Goal: Check status: Check status

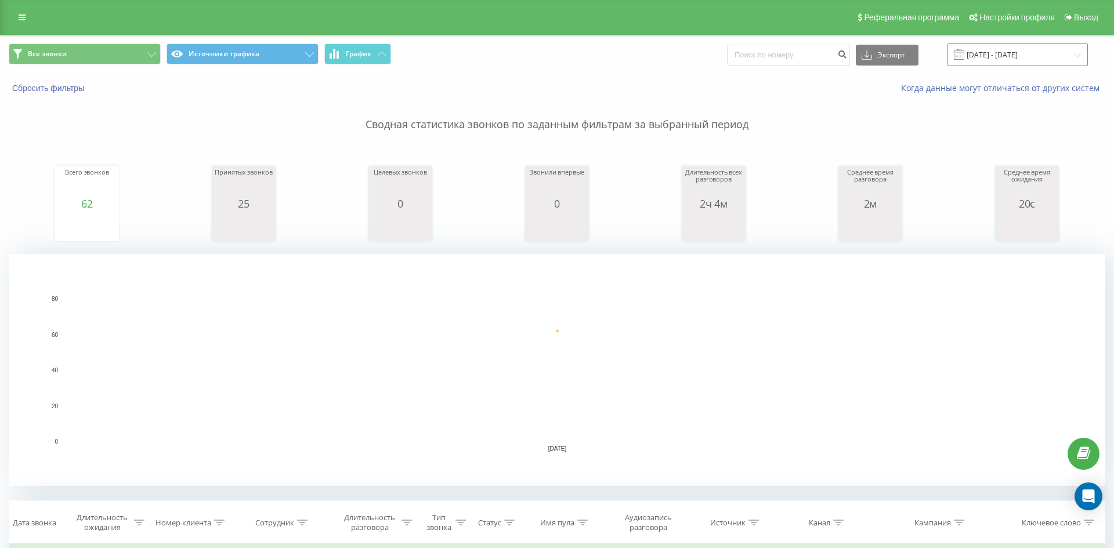
click at [987, 62] on input "[DATE] - [DATE]" at bounding box center [1018, 55] width 140 height 23
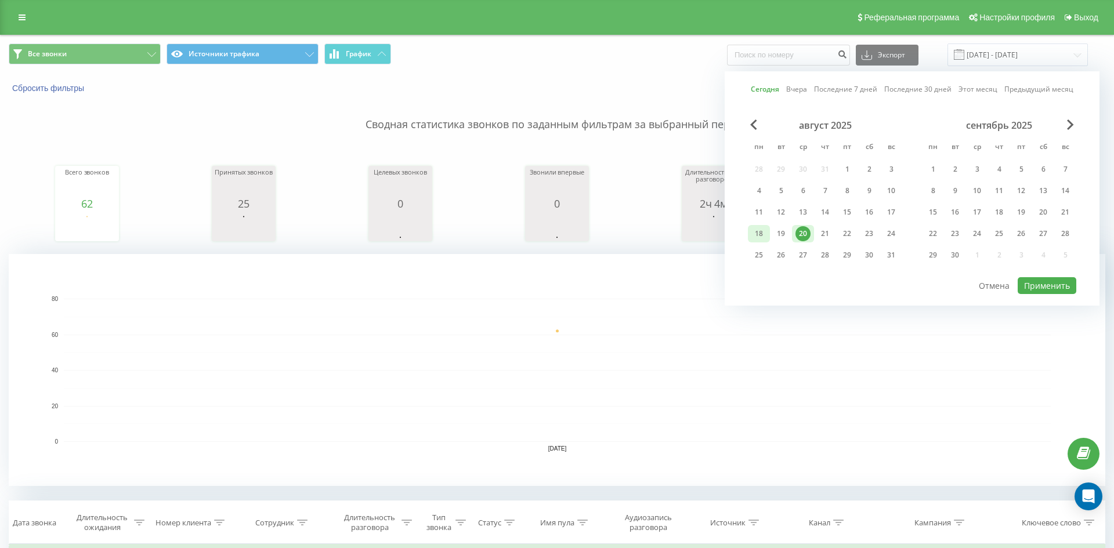
click at [766, 236] on div "18" at bounding box center [759, 233] width 15 height 15
click at [1053, 291] on button "Применить" at bounding box center [1047, 285] width 59 height 17
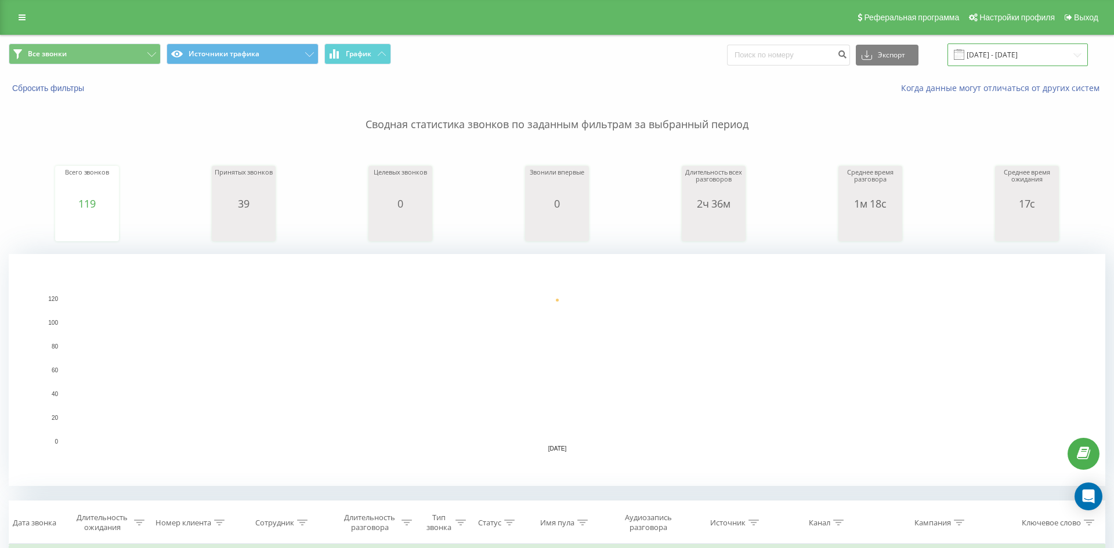
click at [1001, 46] on input "[DATE] - [DATE]" at bounding box center [1018, 55] width 140 height 23
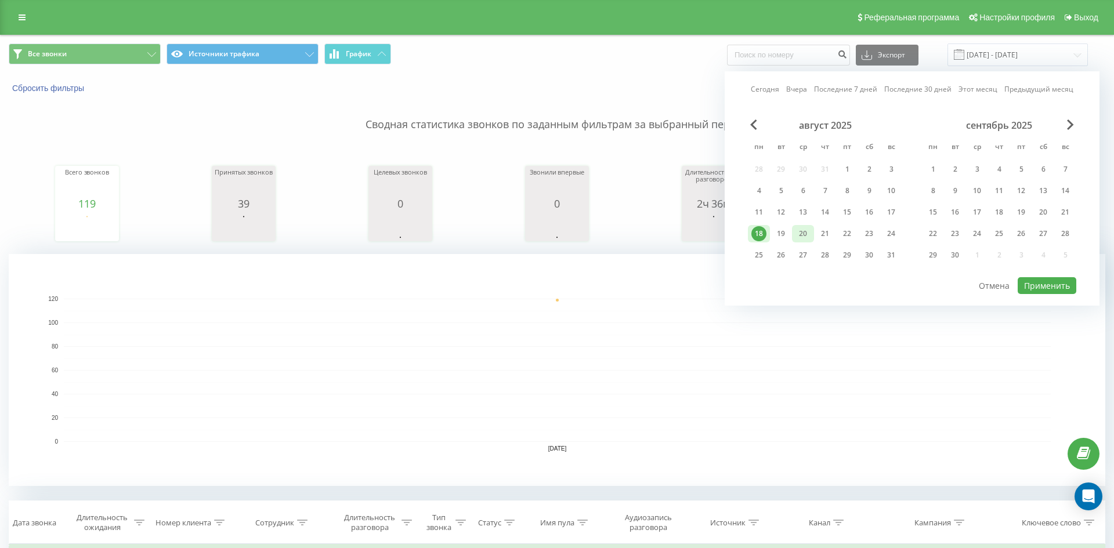
click at [806, 241] on div "20" at bounding box center [803, 233] width 15 height 15
click at [1020, 288] on button "Применить" at bounding box center [1047, 285] width 59 height 17
type input "[DATE] - [DATE]"
